Goal: Task Accomplishment & Management: Use online tool/utility

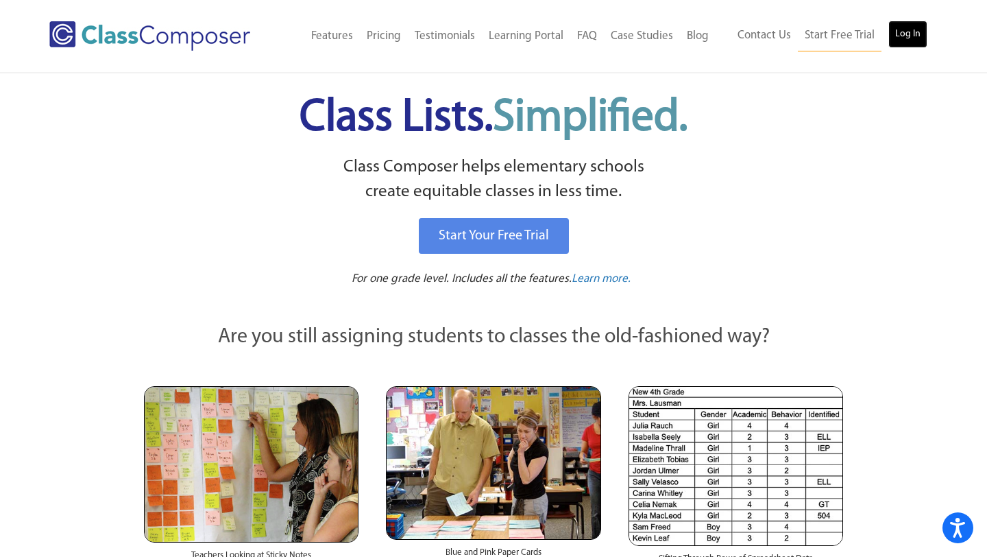
click at [895, 36] on link "Log In" at bounding box center [907, 34] width 39 height 27
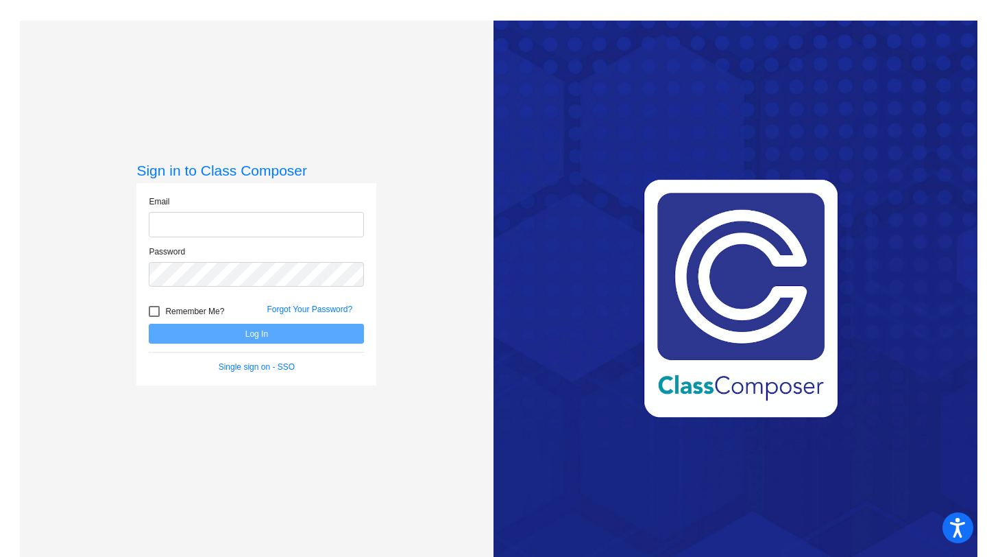
click at [306, 230] on input "email" at bounding box center [256, 224] width 215 height 25
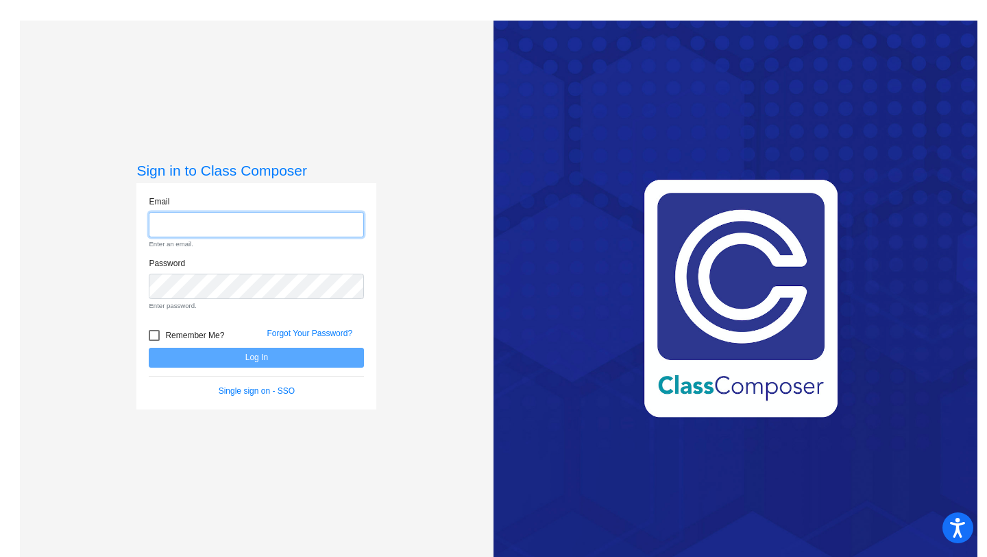
type input "[PERSON_NAME][EMAIL_ADDRESS][PERSON_NAME][DOMAIN_NAME]"
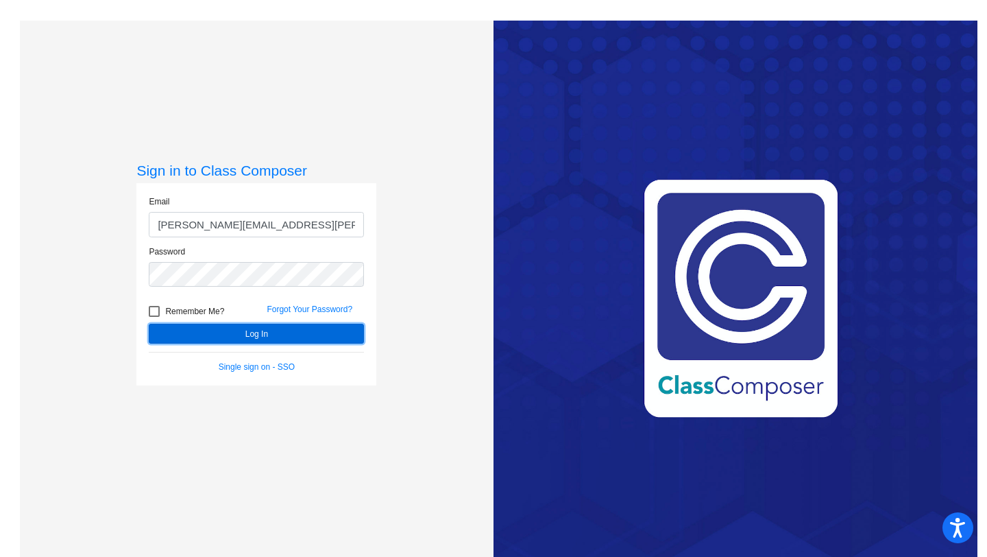
click at [277, 328] on button "Log In" at bounding box center [256, 334] width 215 height 20
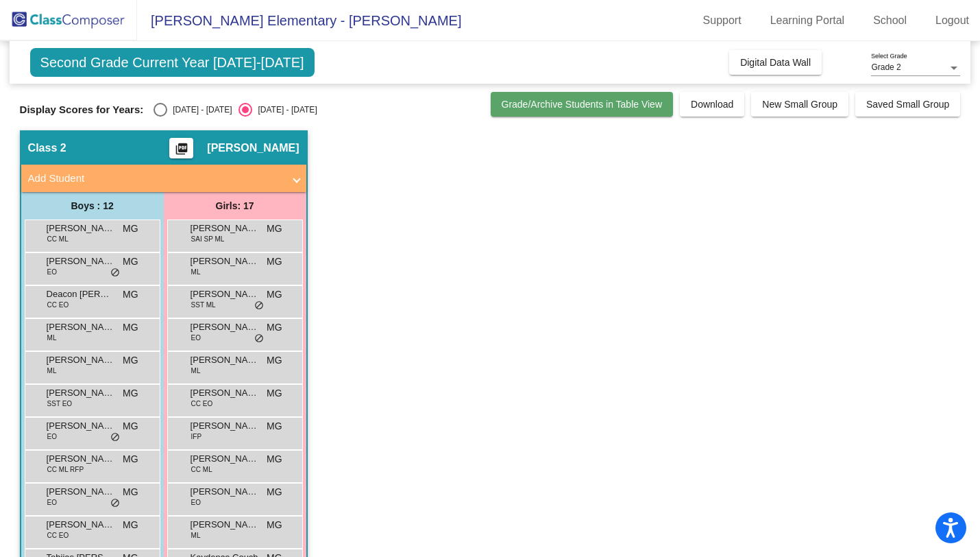
click at [612, 106] on span "Grade/Archive Students in Table View" at bounding box center [582, 104] width 161 height 11
click at [298, 176] on span at bounding box center [296, 179] width 5 height 16
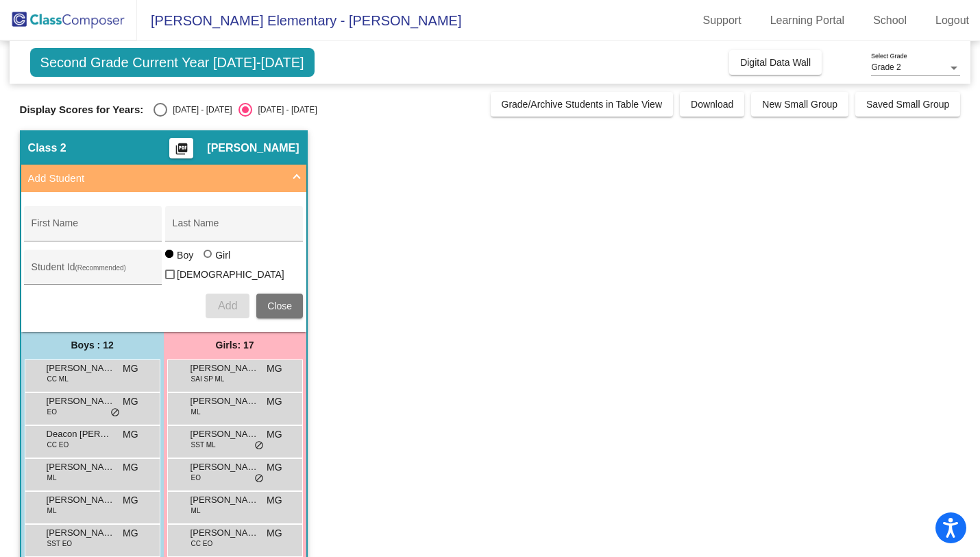
click at [298, 176] on span at bounding box center [296, 179] width 5 height 16
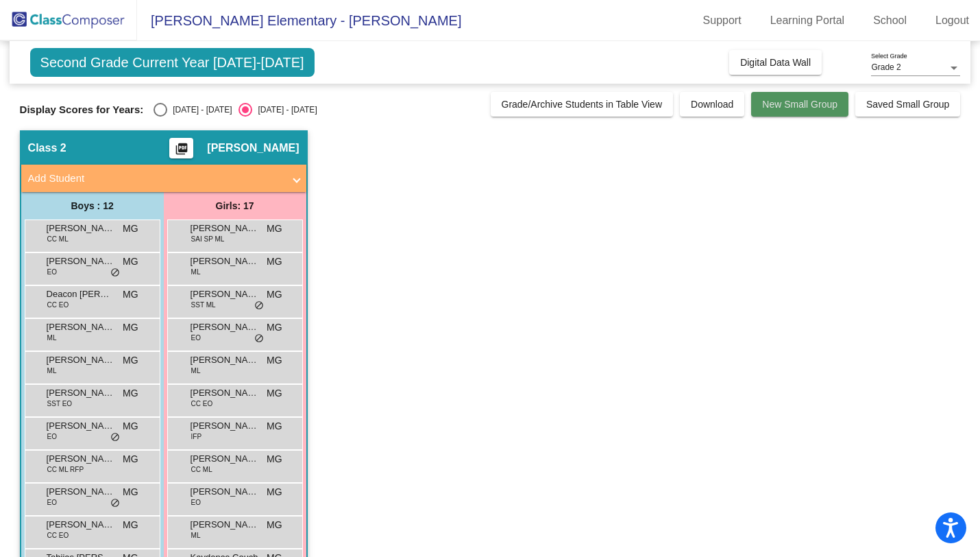
click at [769, 110] on button "New Small Group" at bounding box center [799, 104] width 97 height 25
click at [712, 20] on link "Support" at bounding box center [722, 21] width 60 height 22
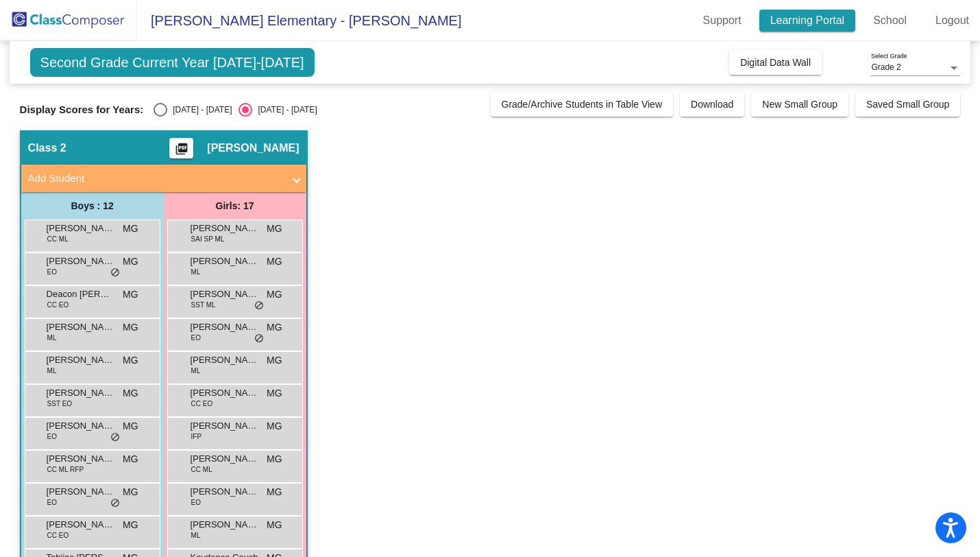
click at [821, 27] on link "Learning Portal" at bounding box center [808, 21] width 97 height 22
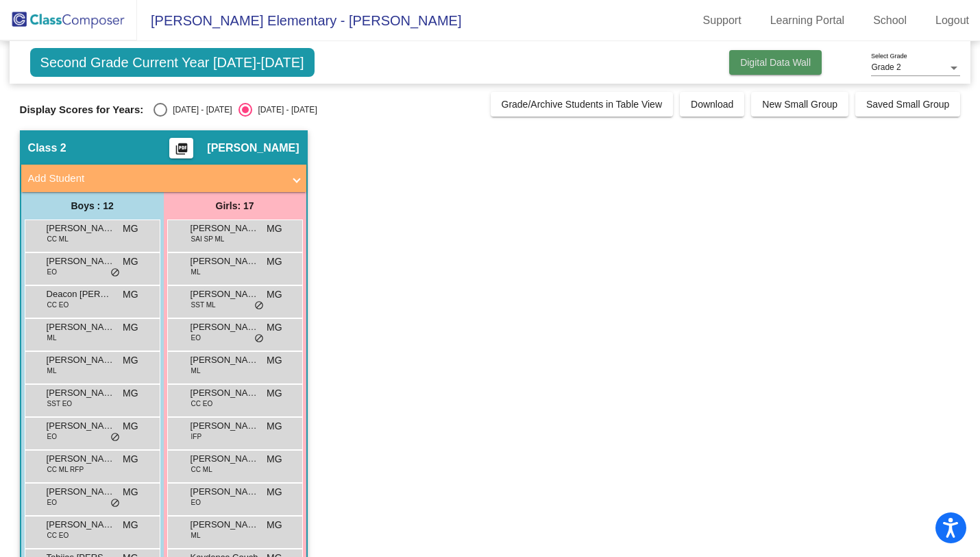
click at [780, 64] on span "Digital Data Wall" at bounding box center [775, 62] width 71 height 11
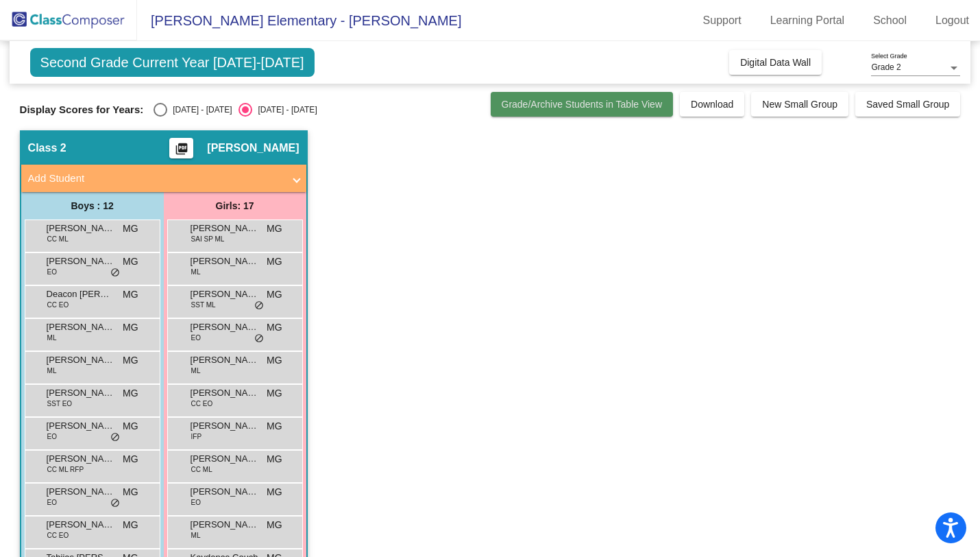
click at [596, 105] on span "Grade/Archive Students in Table View" at bounding box center [582, 104] width 161 height 11
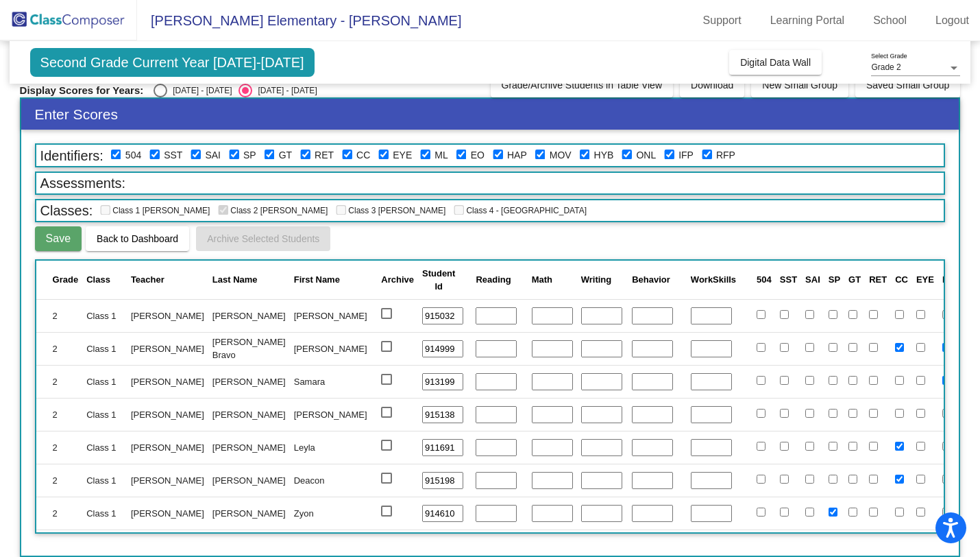
click at [476, 312] on input "number" at bounding box center [496, 316] width 41 height 18
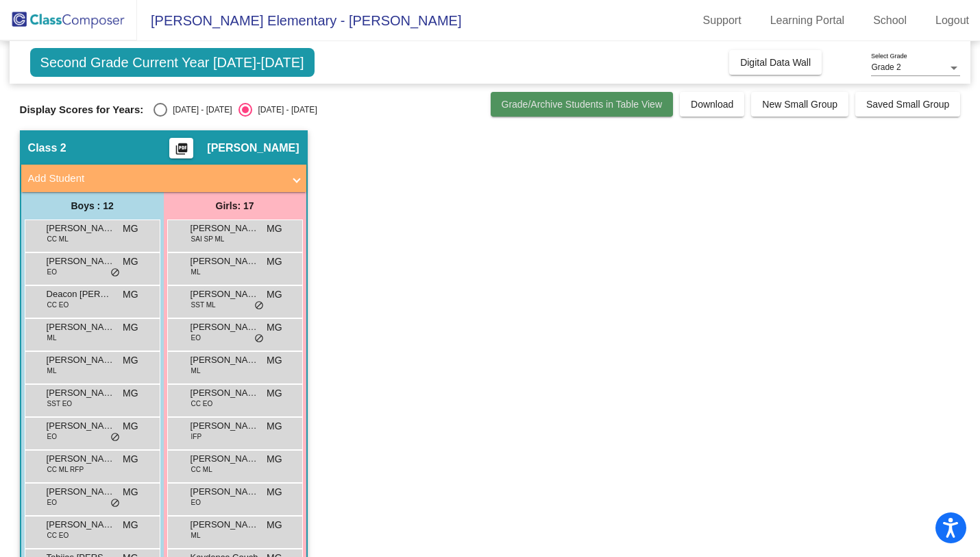
click at [578, 101] on span "Grade/Archive Students in Table View" at bounding box center [582, 104] width 161 height 11
click at [254, 61] on span "Second Grade Current Year [DATE]-[DATE]" at bounding box center [172, 62] width 285 height 29
click at [294, 180] on span at bounding box center [296, 179] width 5 height 16
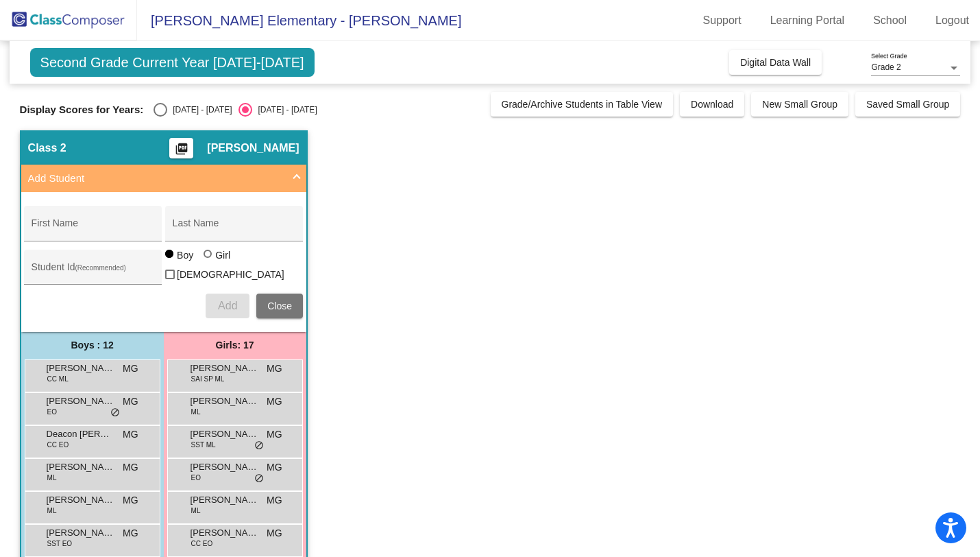
click at [294, 180] on span at bounding box center [296, 179] width 5 height 16
